Goal: Transaction & Acquisition: Purchase product/service

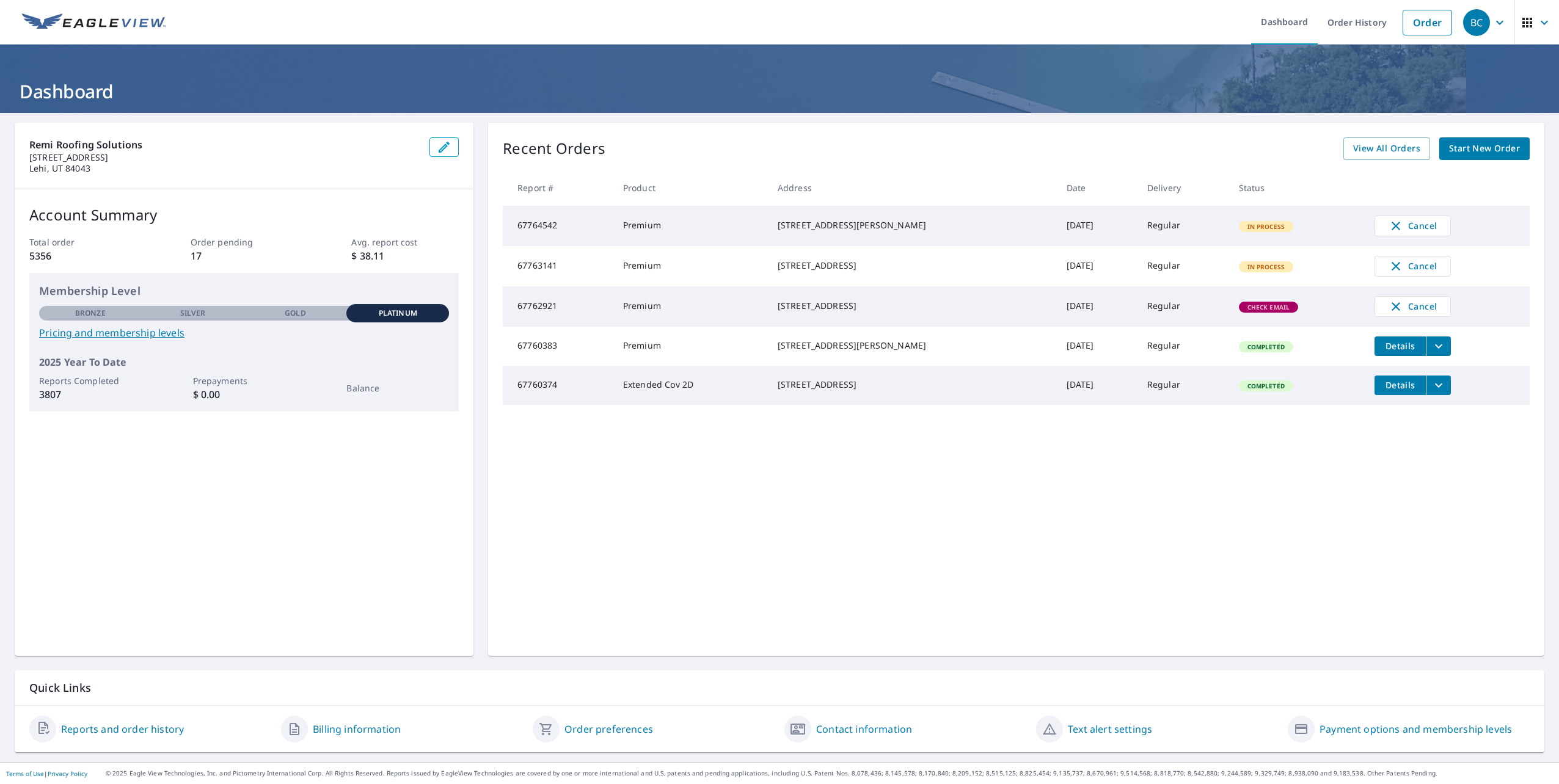
click at [1494, 139] on link "Start New Order" at bounding box center [1484, 149] width 90 height 23
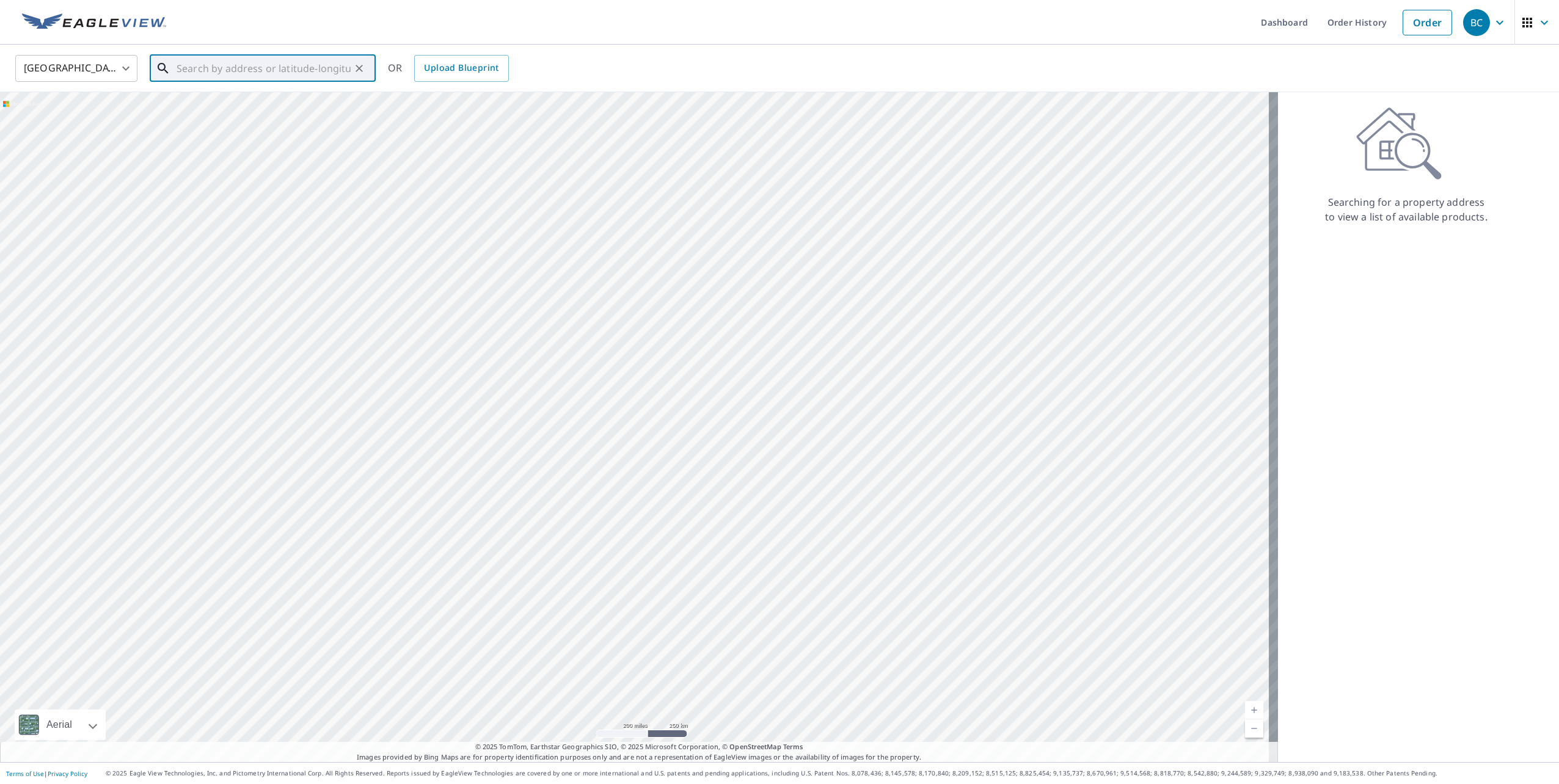
click at [301, 71] on input "text" at bounding box center [263, 69] width 174 height 34
paste input "20444 E County Road 1567 Altus, Oklahoma, 73521"
type input "20444 E County Road 1567 Altus, Oklahoma, 73521"
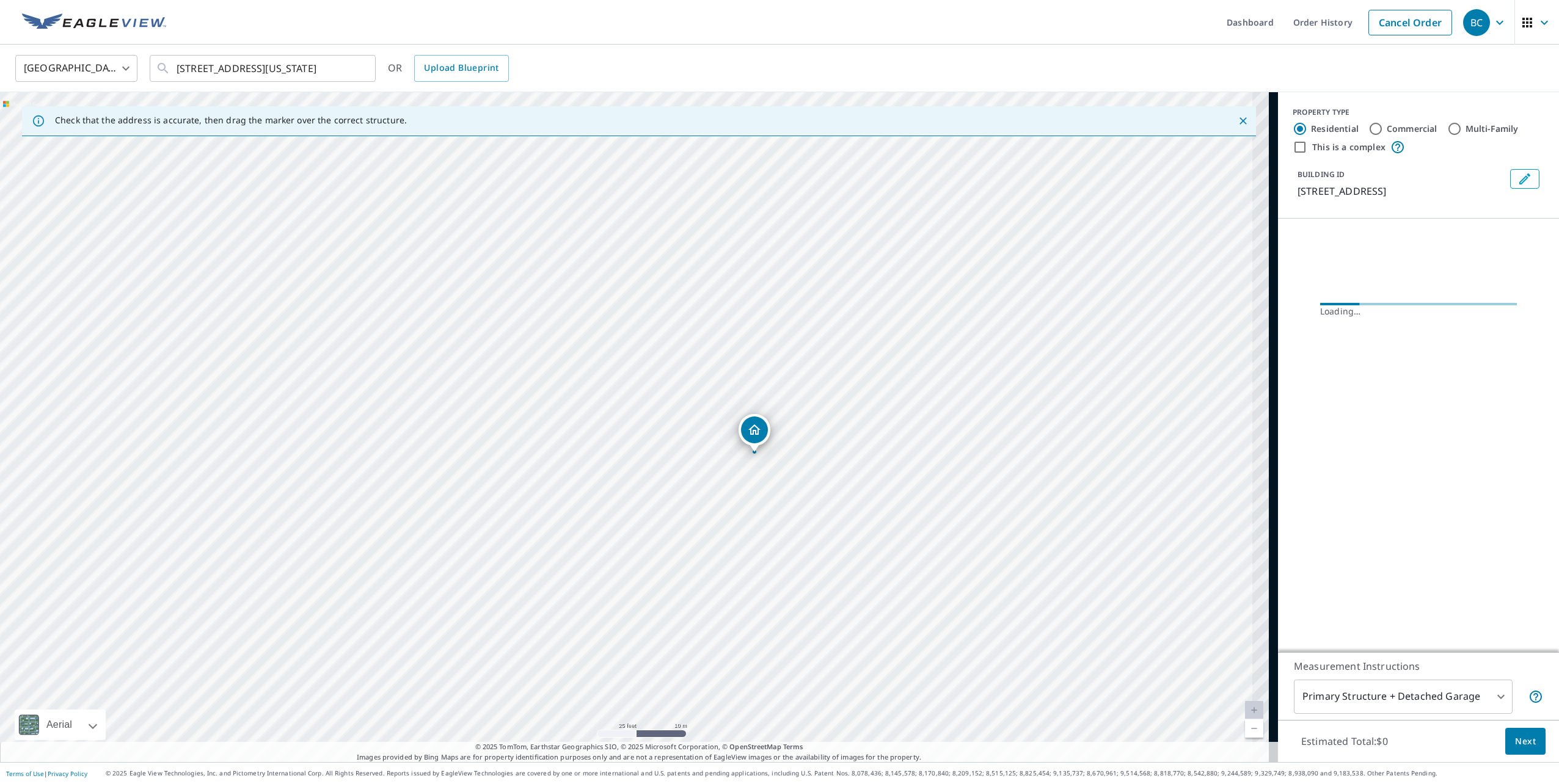
drag, startPoint x: 812, startPoint y: 467, endPoint x: 733, endPoint y: 462, distance: 79.2
click at [733, 462] on div "20444 E County Road 1567 Altus, OK 73521" at bounding box center [639, 427] width 1277 height 670
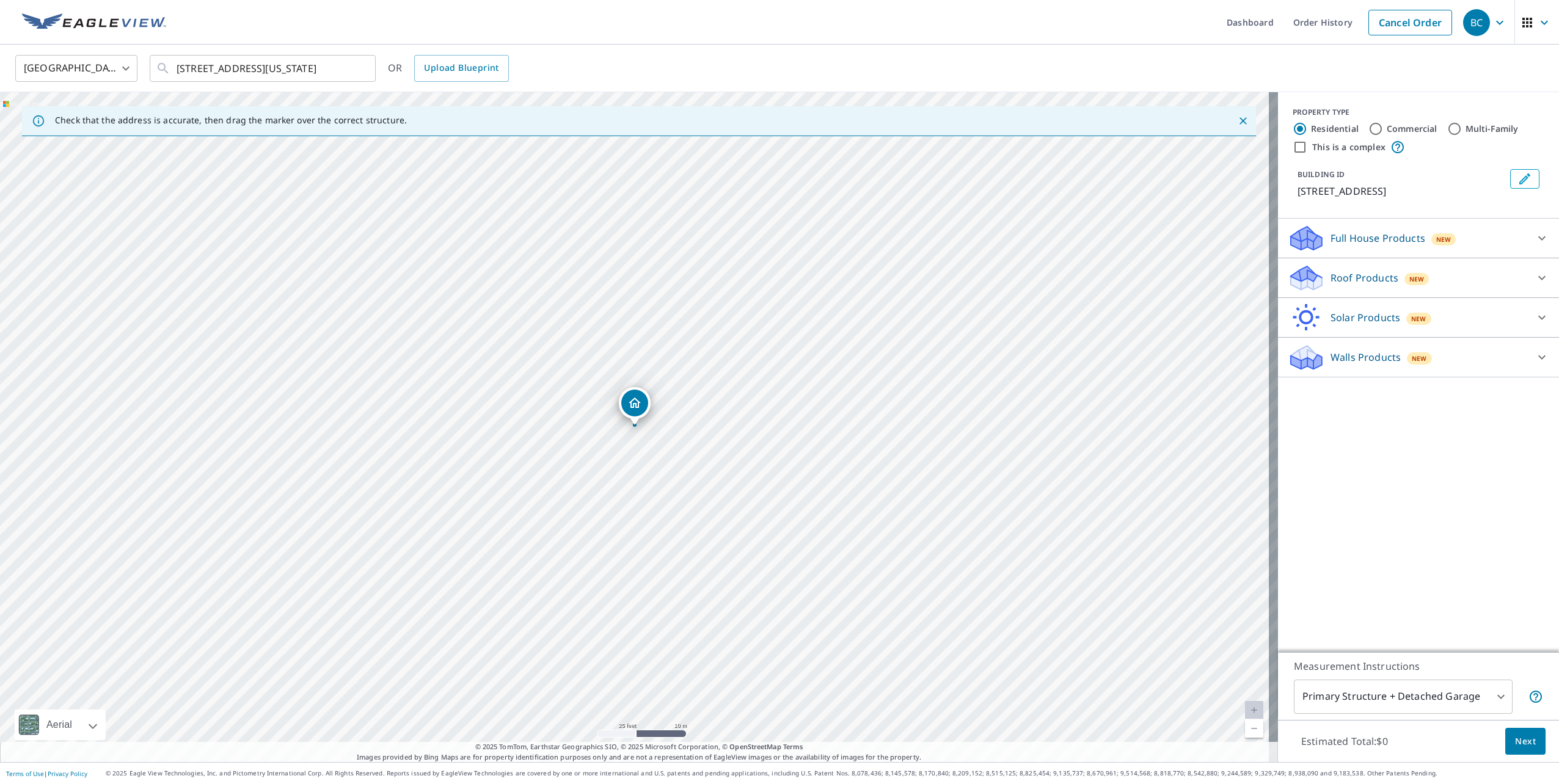
click at [1479, 279] on div "Roof Products New" at bounding box center [1407, 279] width 239 height 29
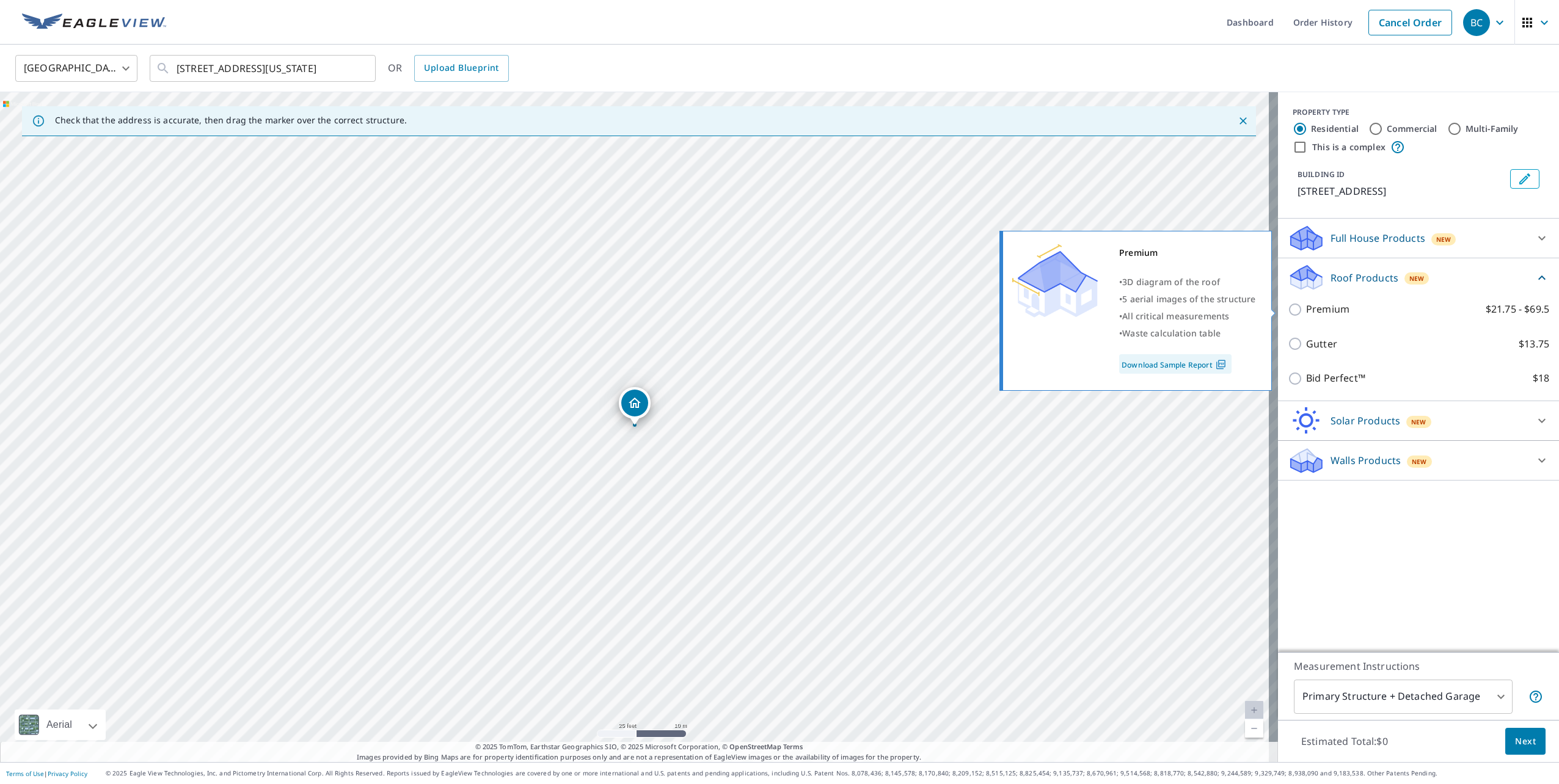
click at [1287, 307] on input "Premium $21.75 - $69.5" at bounding box center [1296, 309] width 18 height 14
checkbox input "true"
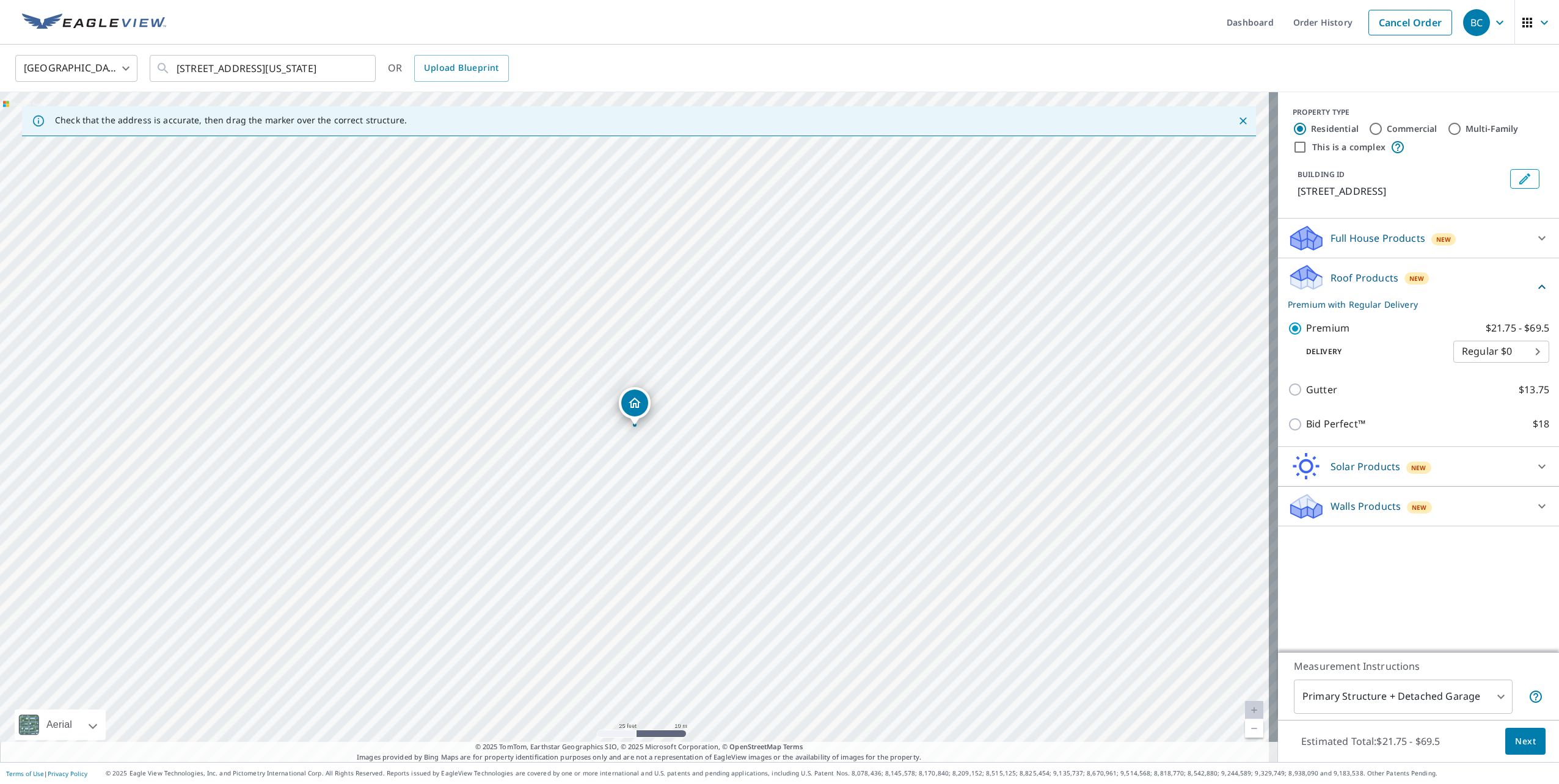
click at [1486, 353] on body "BC BC Dashboard Order History Cancel Order BC United States US ​ 20444 E County…" at bounding box center [780, 392] width 1559 height 784
click at [1488, 370] on li "Express $21.25" at bounding box center [1492, 372] width 96 height 22
type input "4"
click at [1515, 741] on span "Next" at bounding box center [1525, 742] width 21 height 15
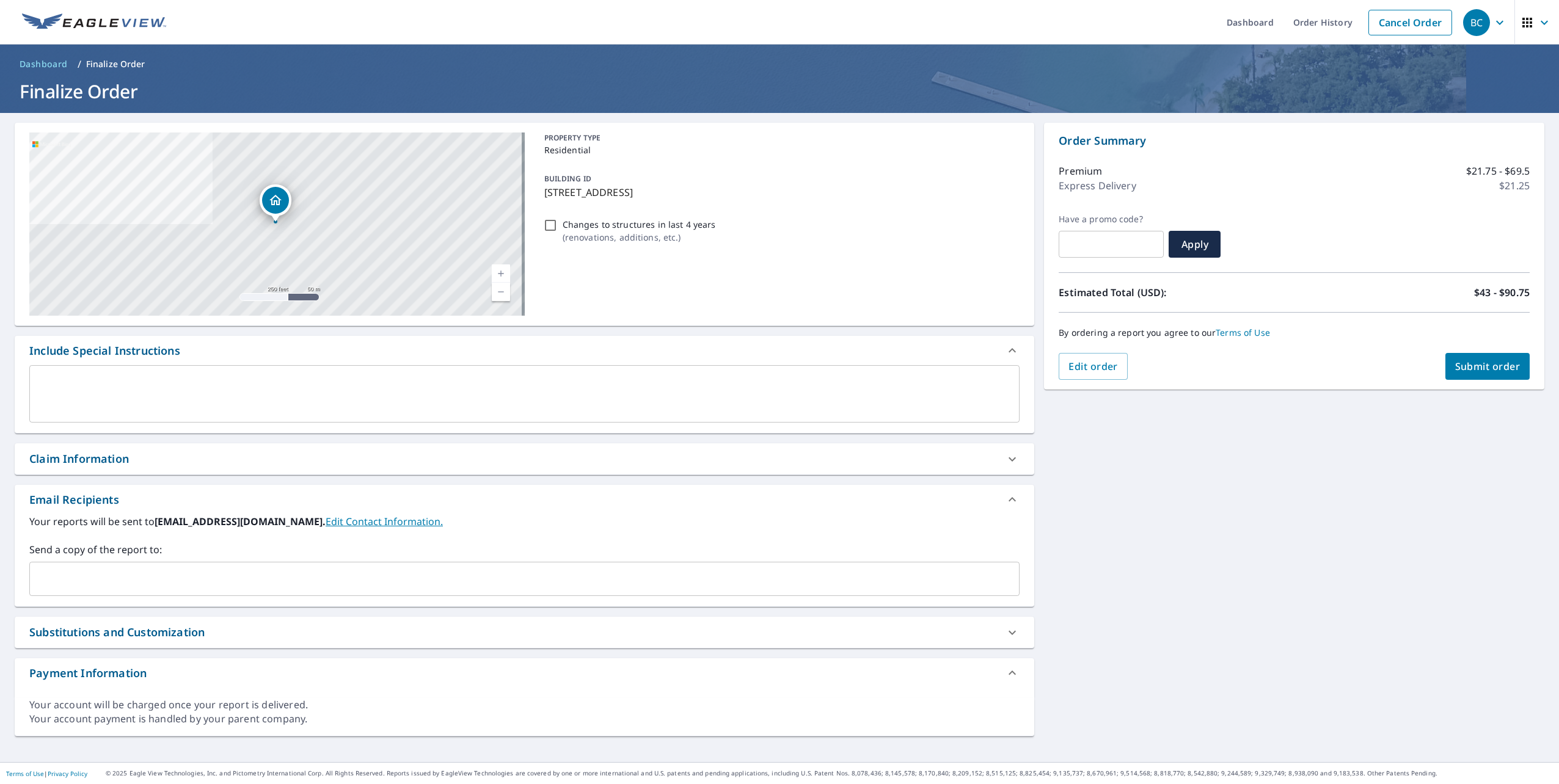
click at [1480, 368] on span "Submit order" at bounding box center [1487, 367] width 65 height 13
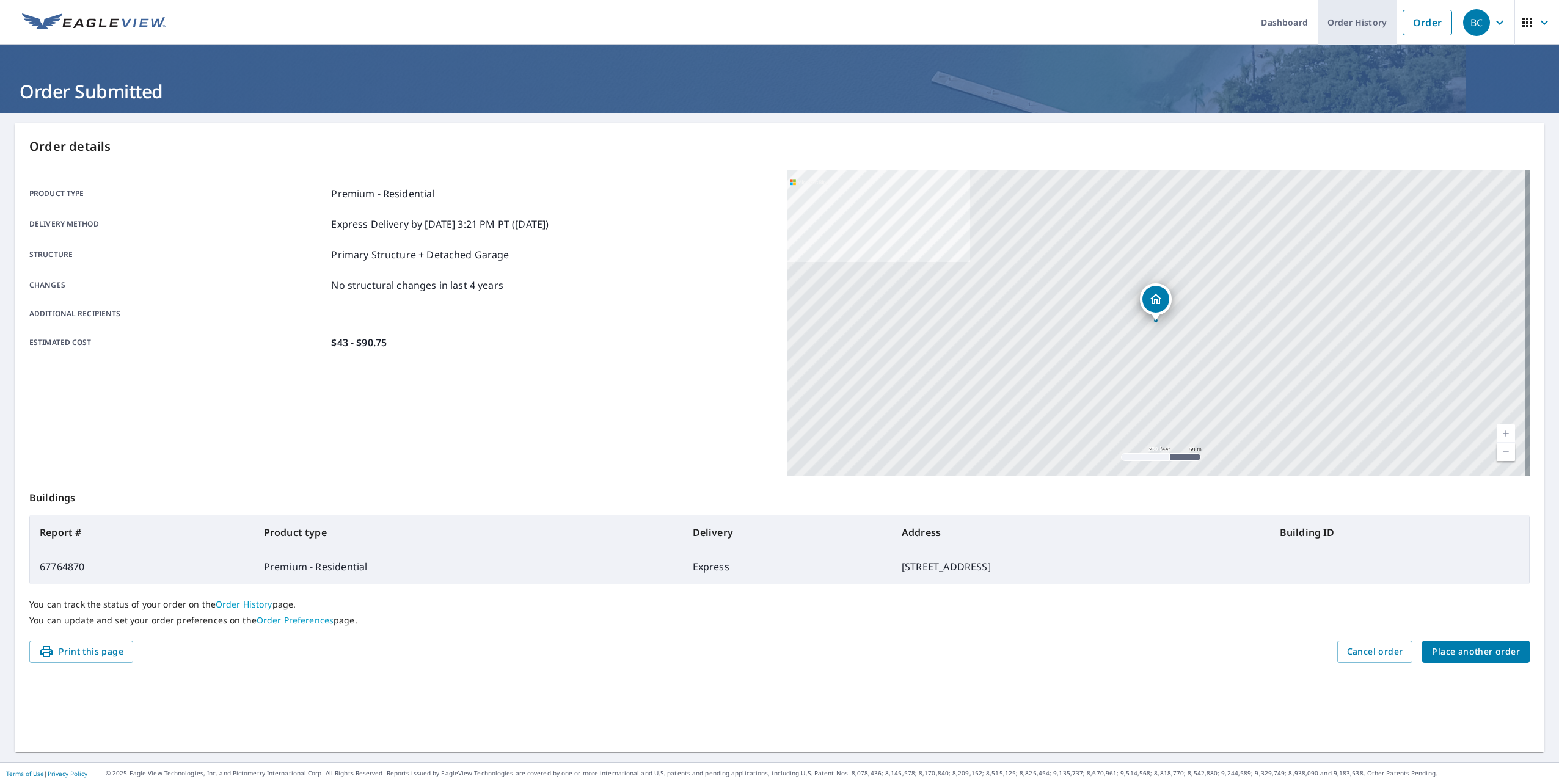
click at [1342, 21] on link "Order History" at bounding box center [1357, 22] width 79 height 45
